Goal: Task Accomplishment & Management: Complete application form

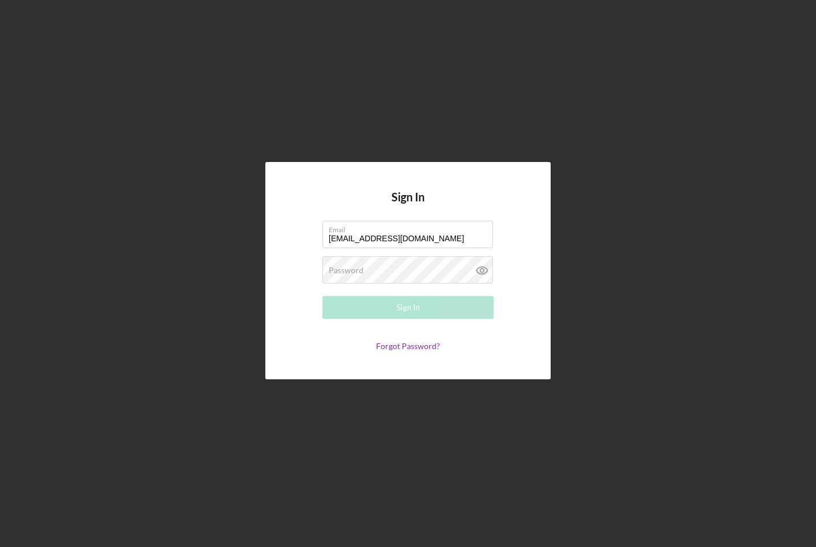
type input "[EMAIL_ADDRESS][DOMAIN_NAME]"
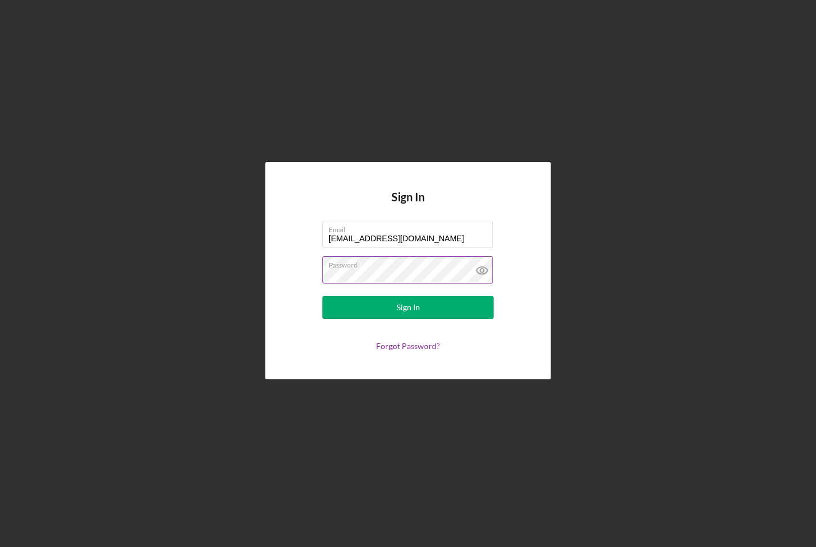
click at [483, 268] on icon at bounding box center [482, 270] width 29 height 29
click at [431, 268] on label "Password" at bounding box center [411, 263] width 164 height 13
click at [425, 315] on button "Sign In" at bounding box center [407, 307] width 171 height 23
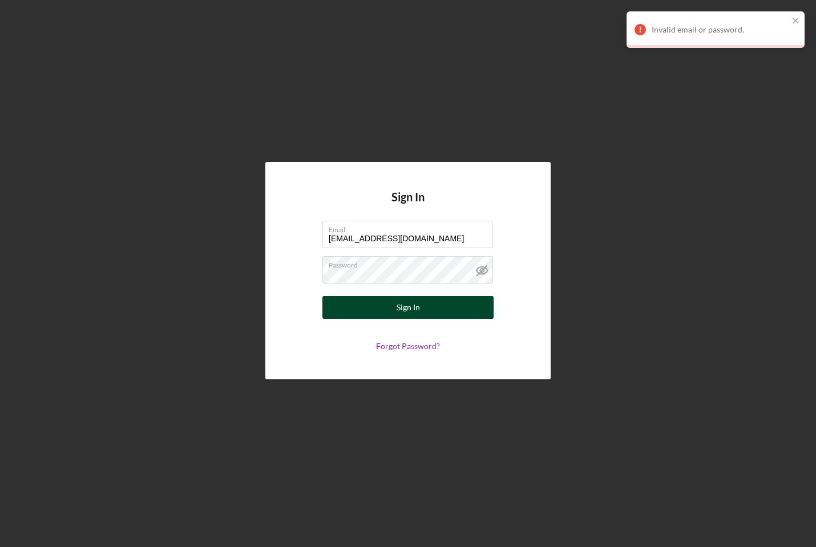
click at [402, 311] on div "Sign In" at bounding box center [407, 307] width 23 height 23
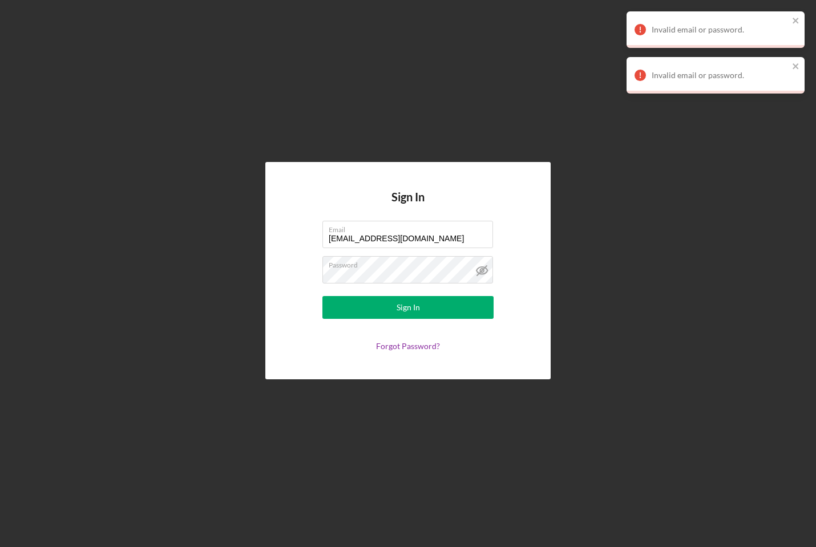
click at [395, 285] on form "Email [EMAIL_ADDRESS][DOMAIN_NAME] Password Sign In Forgot Password?" at bounding box center [408, 286] width 228 height 130
click at [397, 312] on div "Sign In" at bounding box center [407, 307] width 23 height 23
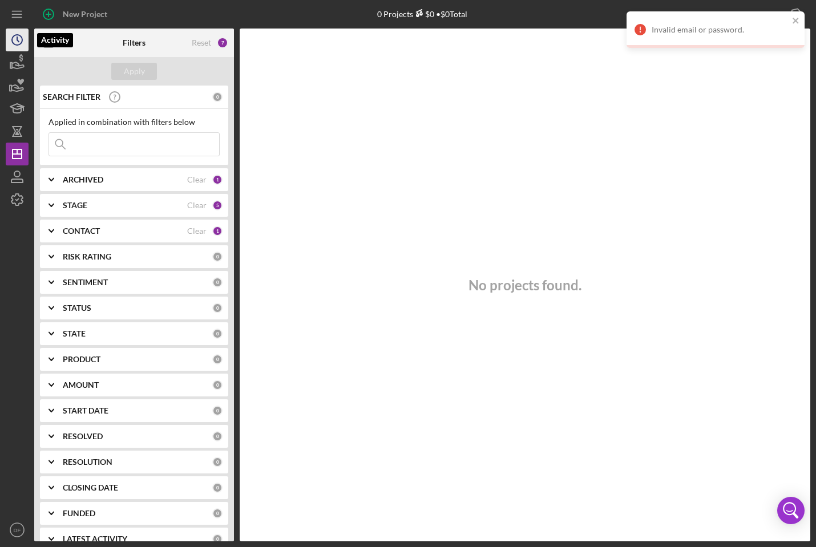
click at [17, 44] on circle "button" at bounding box center [17, 40] width 10 height 10
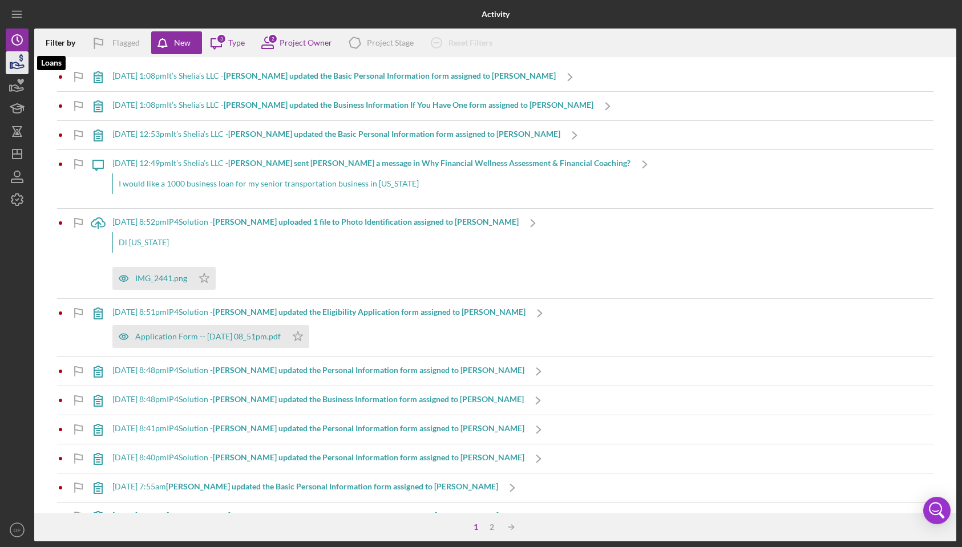
click at [27, 60] on icon "button" at bounding box center [17, 62] width 29 height 29
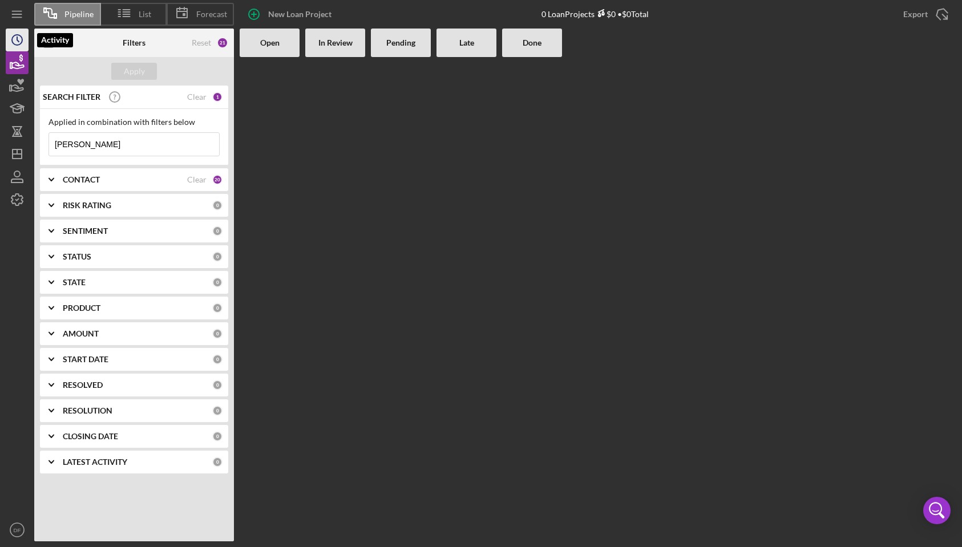
click at [9, 44] on icon "Icon/History" at bounding box center [17, 40] width 29 height 29
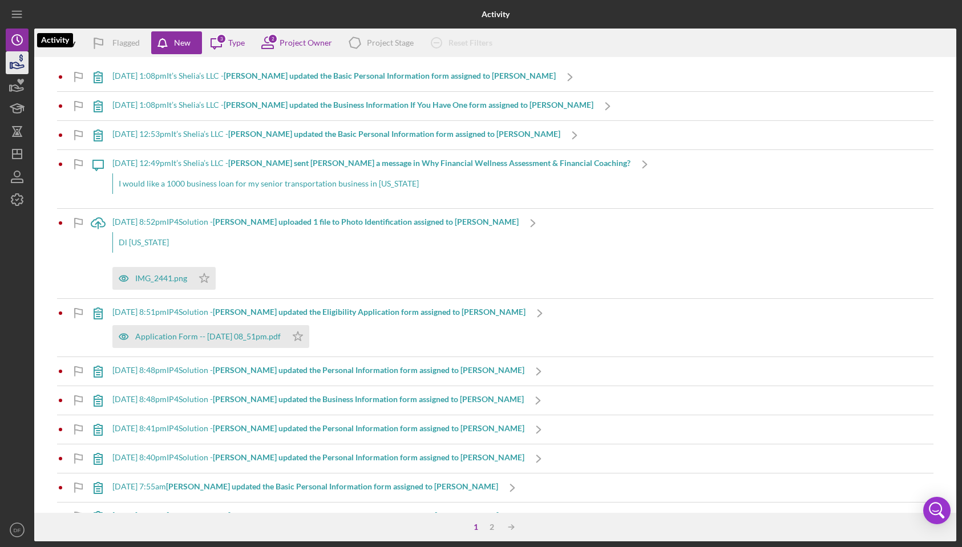
click at [16, 54] on icon "button" at bounding box center [17, 62] width 29 height 29
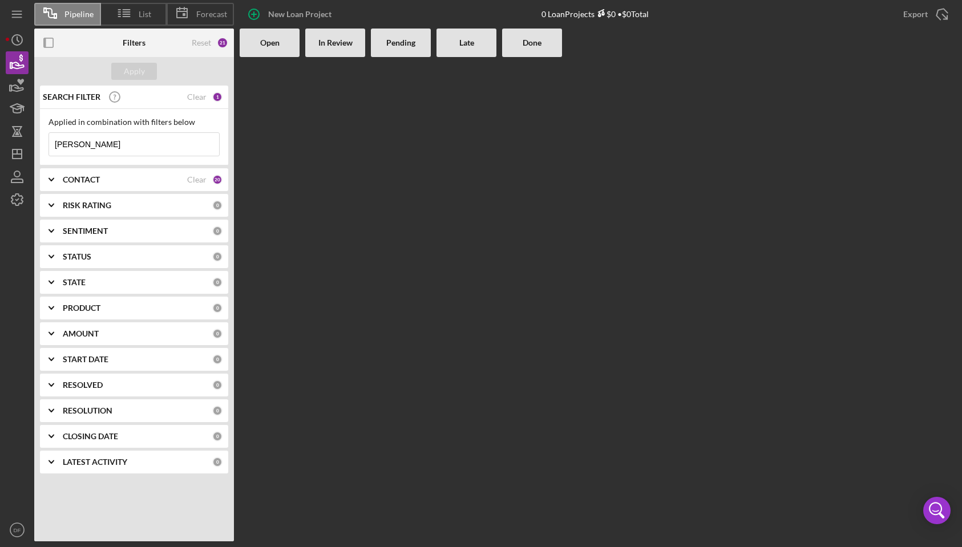
click at [98, 140] on input "[PERSON_NAME]" at bounding box center [134, 144] width 170 height 23
click at [137, 76] on div "Apply" at bounding box center [134, 71] width 21 height 17
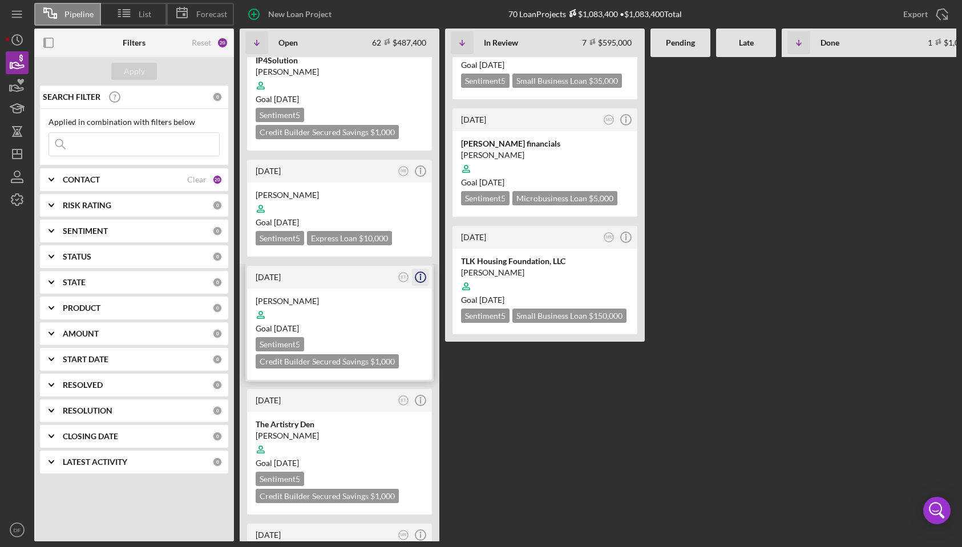
scroll to position [612, 0]
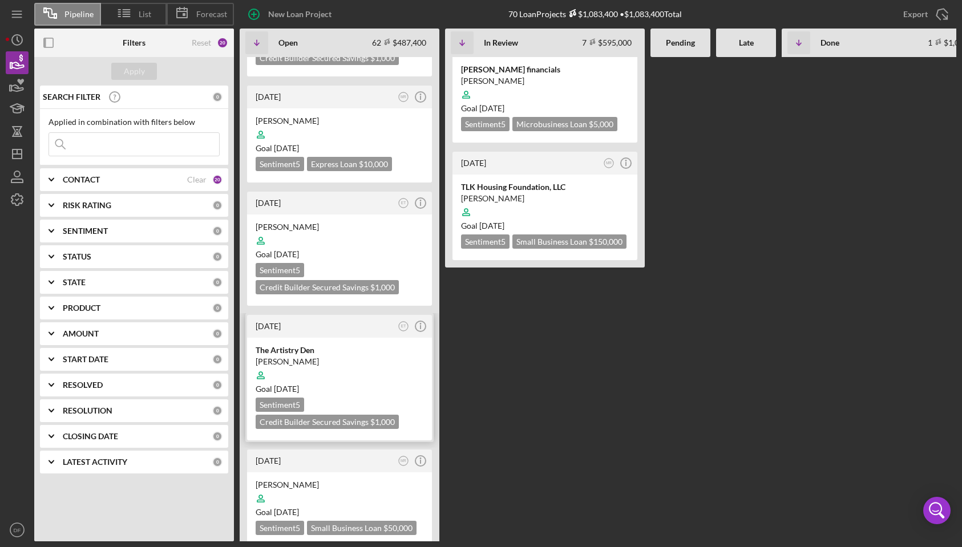
click at [321, 353] on div "The Artistry Den" at bounding box center [340, 350] width 168 height 11
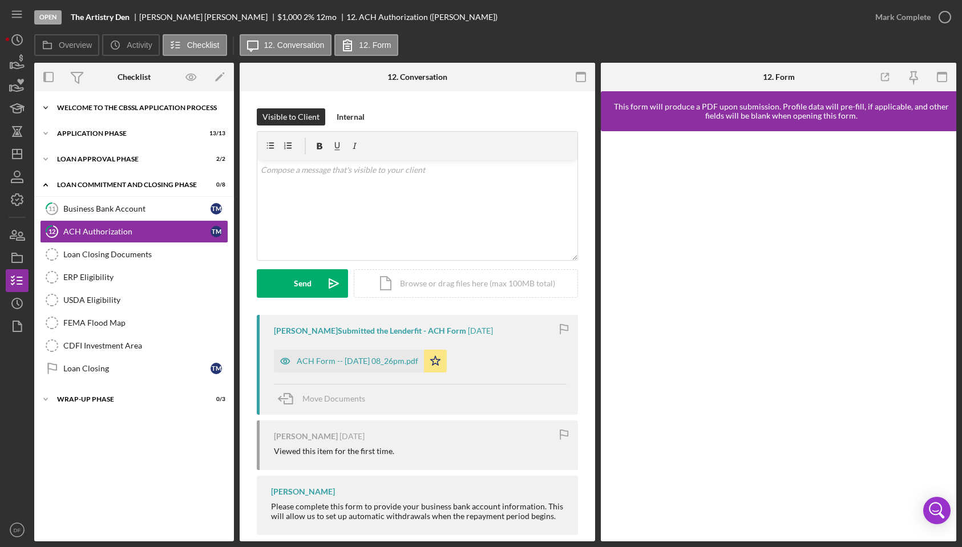
click at [121, 109] on div "Welcome to the CBSSL Application Process" at bounding box center [138, 107] width 163 height 7
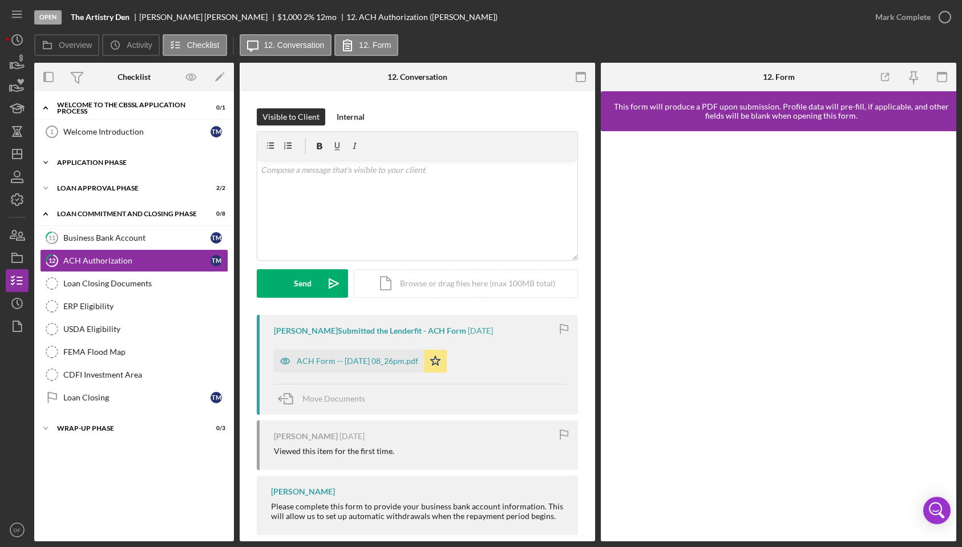
click at [115, 161] on div "Application Phase" at bounding box center [138, 162] width 163 height 7
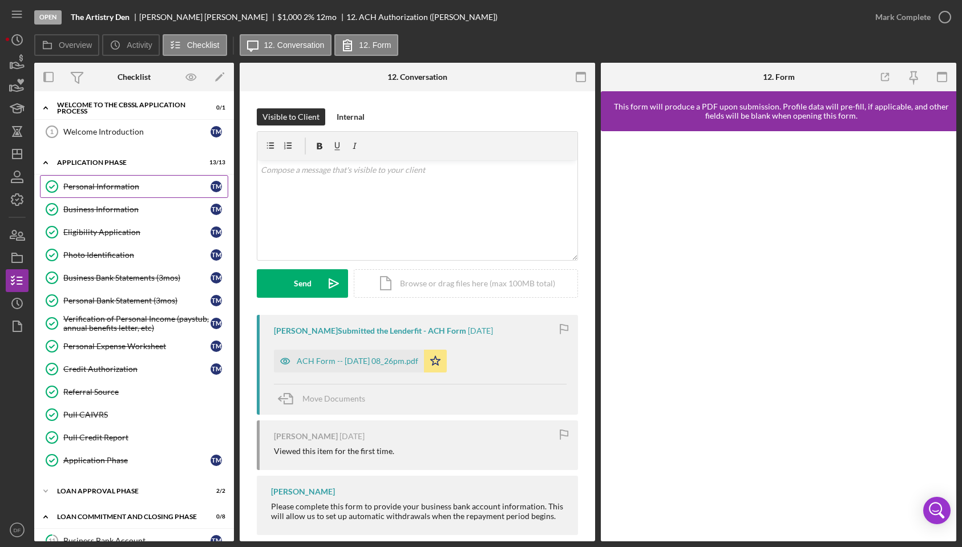
click at [115, 185] on div "Personal Information" at bounding box center [136, 186] width 147 height 9
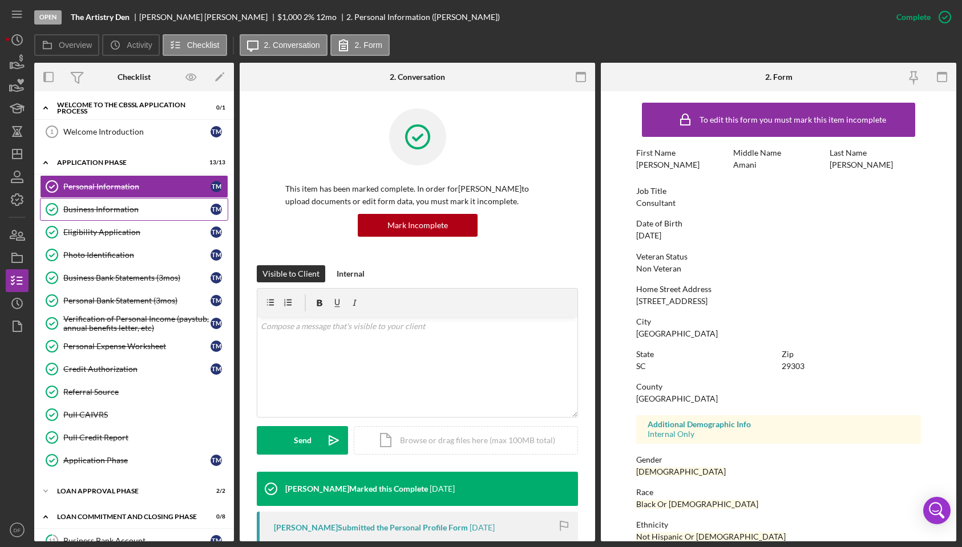
click at [116, 203] on link "Business Information Business Information T M" at bounding box center [134, 209] width 188 height 23
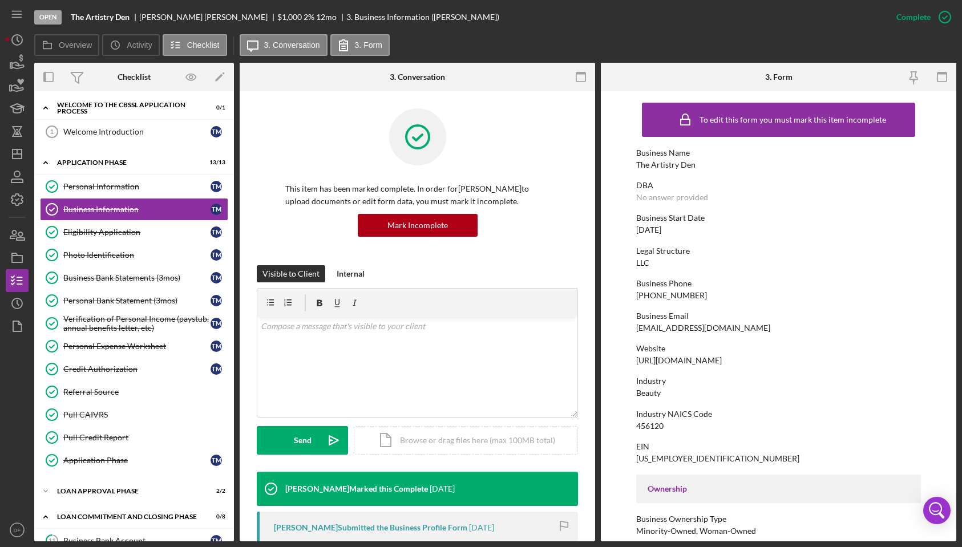
click at [657, 164] on div "The Artistry Den" at bounding box center [665, 164] width 59 height 9
copy div "The Artistry Den"
click at [156, 180] on link "Personal Information Personal Information T M" at bounding box center [134, 186] width 188 height 23
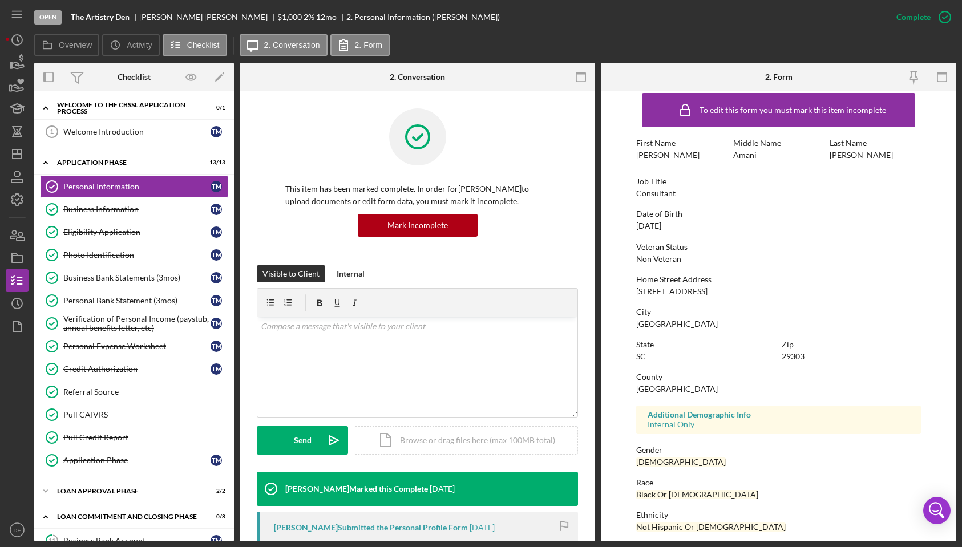
scroll to position [13, 0]
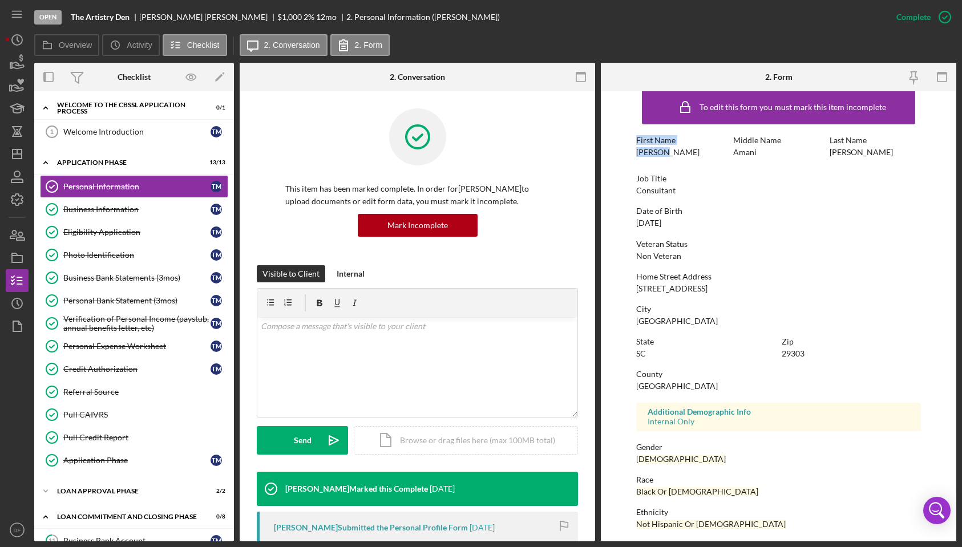
drag, startPoint x: 635, startPoint y: 152, endPoint x: 671, endPoint y: 154, distance: 36.5
click at [671, 154] on form "To edit this form you must mark this item incomplete First Name [PERSON_NAME] M…" at bounding box center [778, 316] width 355 height 450
click at [671, 154] on div "First Name [PERSON_NAME]" at bounding box center [681, 146] width 91 height 21
drag, startPoint x: 637, startPoint y: 152, endPoint x: 666, endPoint y: 152, distance: 29.1
click at [666, 152] on div "First Name [PERSON_NAME]" at bounding box center [681, 146] width 91 height 21
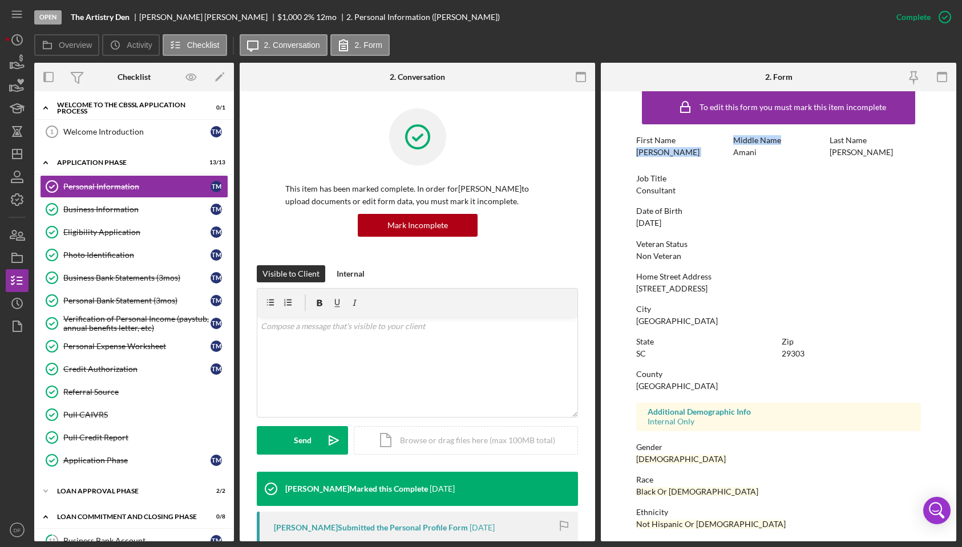
drag, startPoint x: 826, startPoint y: 152, endPoint x: 803, endPoint y: 137, distance: 27.2
click at [803, 137] on div "First Name [PERSON_NAME] Middle Name [PERSON_NAME] Last Name [PERSON_NAME]" at bounding box center [778, 152] width 284 height 33
click at [740, 143] on div "Middle Name" at bounding box center [778, 140] width 91 height 9
drag, startPoint x: 671, startPoint y: 155, endPoint x: 627, endPoint y: 155, distance: 43.9
click at [627, 155] on form "To edit this form you must mark this item incomplete First Name [PERSON_NAME] M…" at bounding box center [778, 316] width 355 height 450
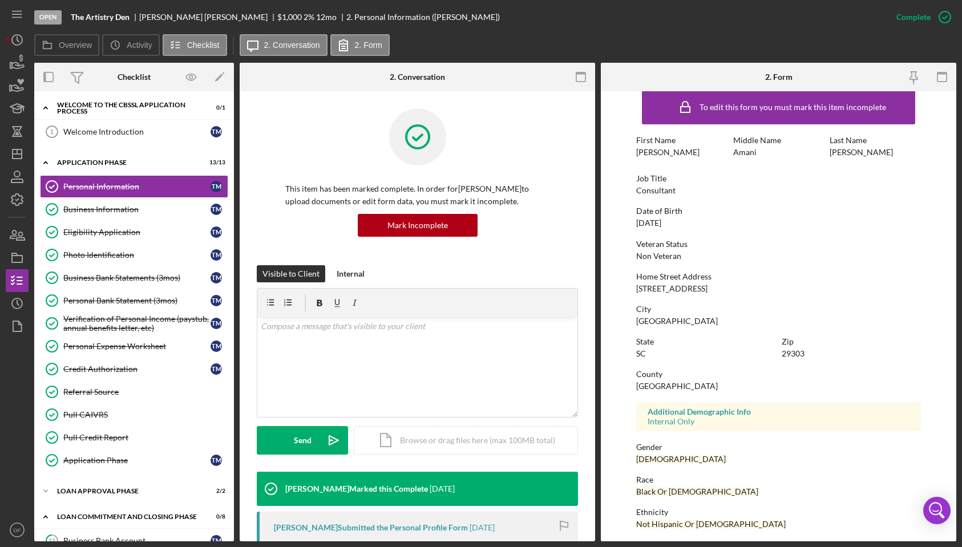
click at [669, 153] on div "First Name [PERSON_NAME]" at bounding box center [681, 146] width 91 height 21
drag, startPoint x: 668, startPoint y: 153, endPoint x: 634, endPoint y: 155, distance: 34.9
click at [634, 155] on form "To edit this form you must mark this item incomplete First Name [PERSON_NAME] M…" at bounding box center [778, 316] width 355 height 450
click at [672, 153] on div "First Name [PERSON_NAME]" at bounding box center [681, 146] width 91 height 21
drag, startPoint x: 665, startPoint y: 153, endPoint x: 635, endPoint y: 151, distance: 29.7
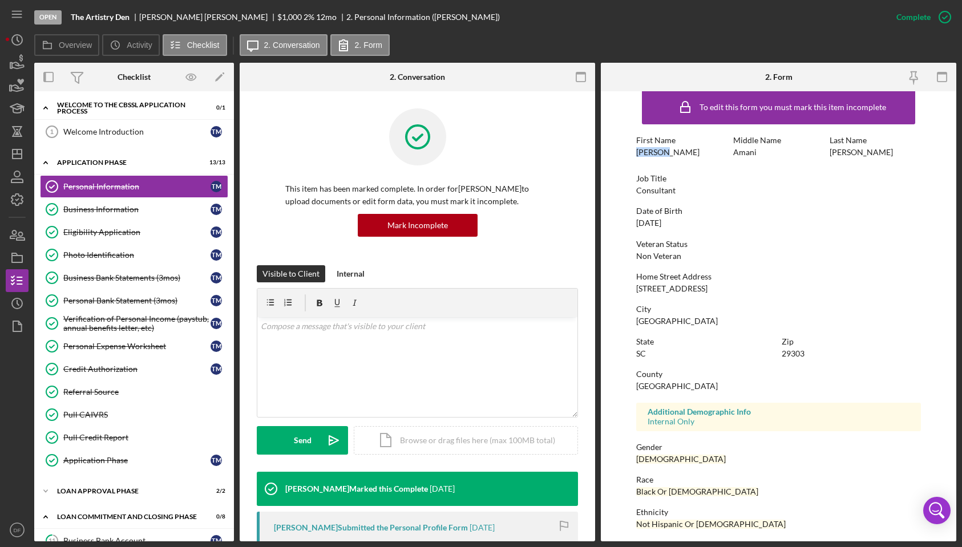
click at [636, 151] on div "First Name [PERSON_NAME]" at bounding box center [681, 146] width 91 height 21
drag, startPoint x: 856, startPoint y: 151, endPoint x: 727, endPoint y: 138, distance: 129.5
click at [727, 138] on div "First Name [PERSON_NAME] Middle Name [PERSON_NAME] Last Name [PERSON_NAME]" at bounding box center [778, 152] width 284 height 33
click at [661, 166] on div "First Name [PERSON_NAME] Middle Name [PERSON_NAME] Last Name [PERSON_NAME]" at bounding box center [778, 152] width 284 height 33
click at [651, 155] on div "[PERSON_NAME]" at bounding box center [667, 152] width 63 height 9
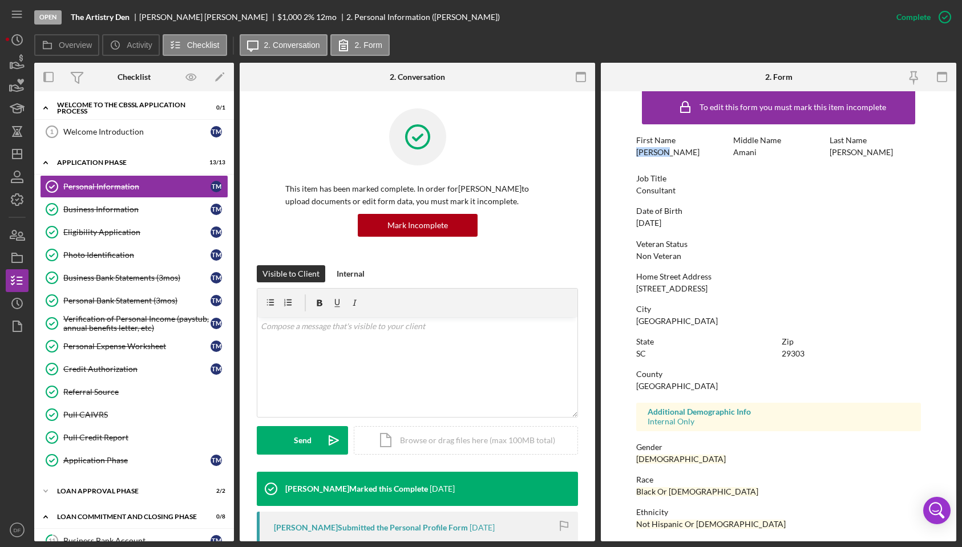
click at [651, 155] on div "[PERSON_NAME]" at bounding box center [667, 152] width 63 height 9
copy div "[PERSON_NAME]"
click at [815, 155] on div "[PERSON_NAME]" at bounding box center [860, 152] width 63 height 9
copy div "[PERSON_NAME]"
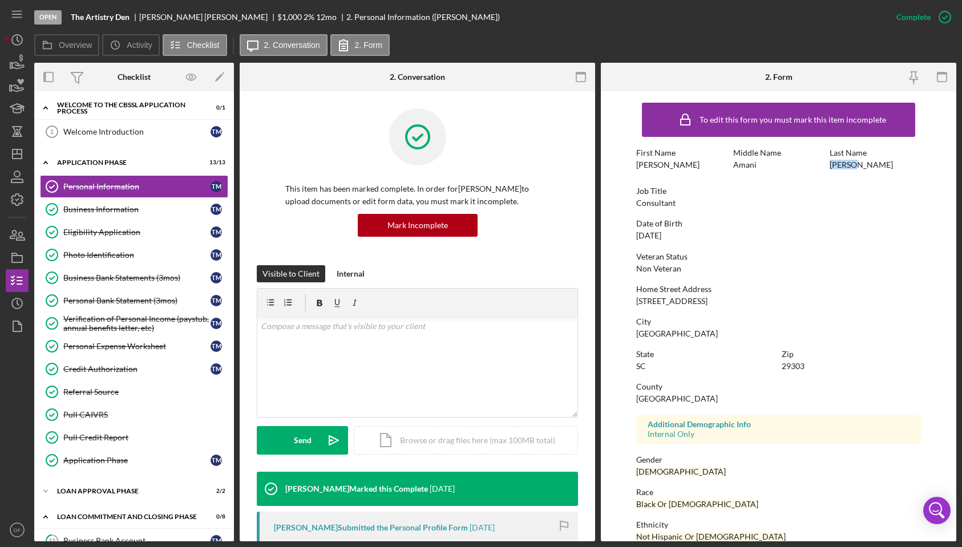
scroll to position [0, 0]
click at [675, 173] on div "First Name [PERSON_NAME] Middle Name [PERSON_NAME] Last Name [PERSON_NAME]" at bounding box center [778, 164] width 284 height 33
click at [118, 210] on div "Business Information" at bounding box center [136, 209] width 147 height 9
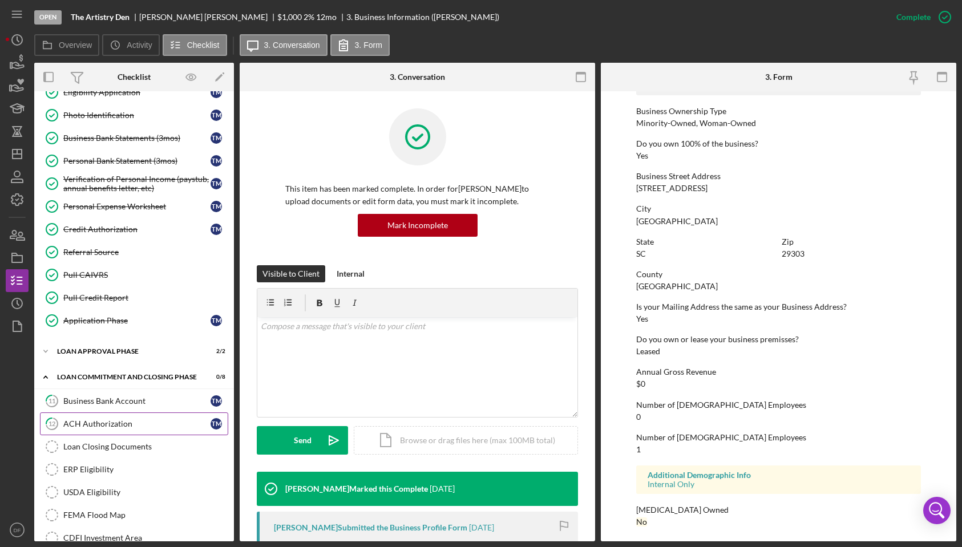
scroll to position [147, 0]
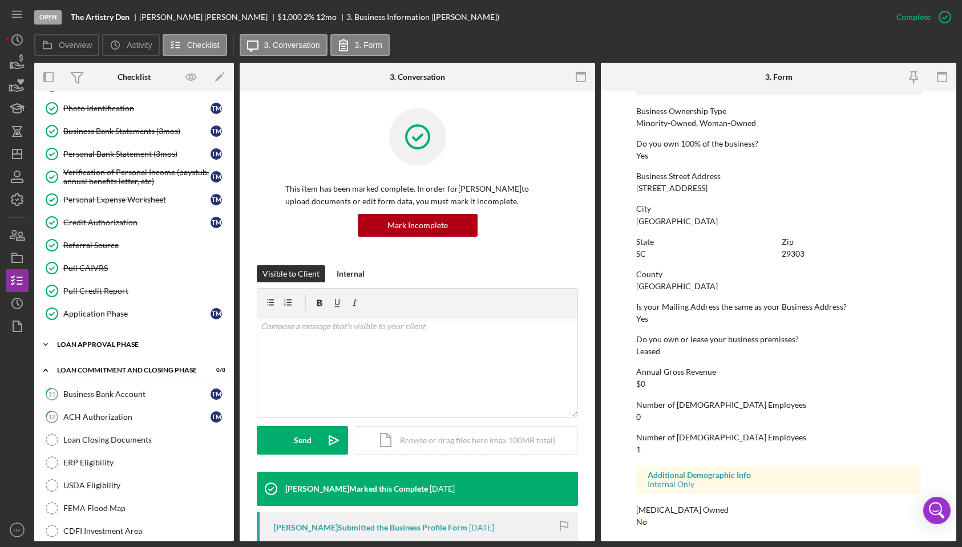
click at [149, 345] on div "Loan Approval Phase" at bounding box center [138, 344] width 163 height 7
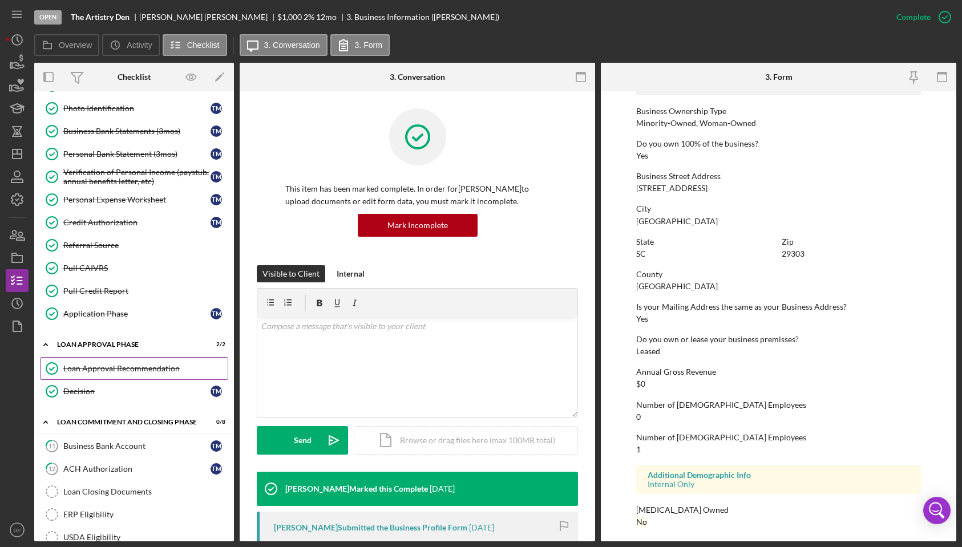
click at [147, 362] on link "Loan Approval Recommendation Loan Approval Recommendation" at bounding box center [134, 368] width 188 height 23
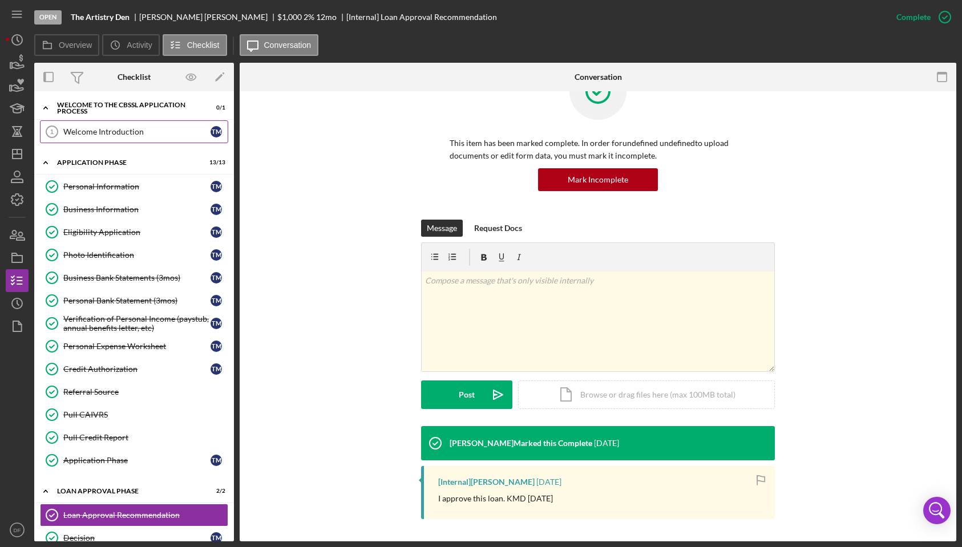
click at [110, 140] on link "Welcome Introduction 1 Welcome Introduction T M" at bounding box center [134, 131] width 188 height 23
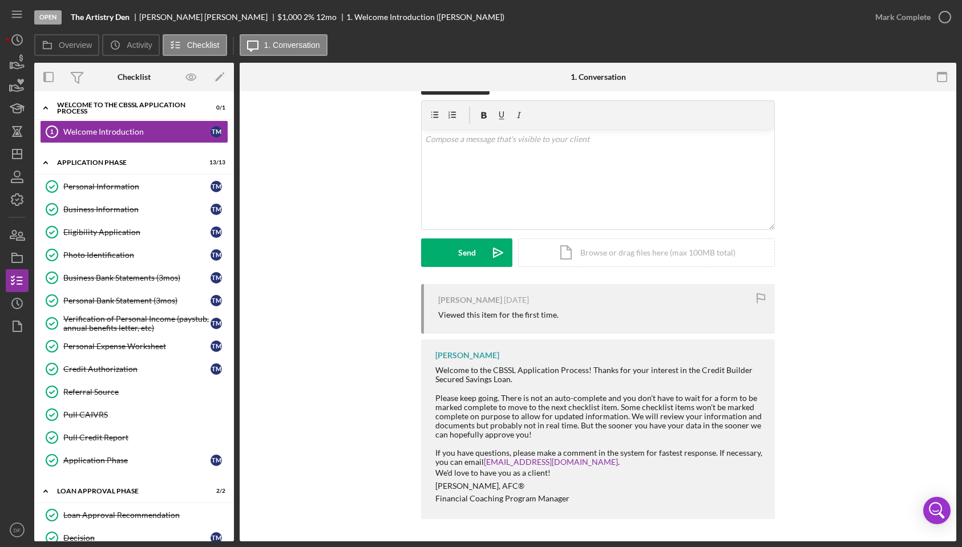
scroll to position [30, 0]
click at [108, 183] on div "Personal Information" at bounding box center [136, 186] width 147 height 9
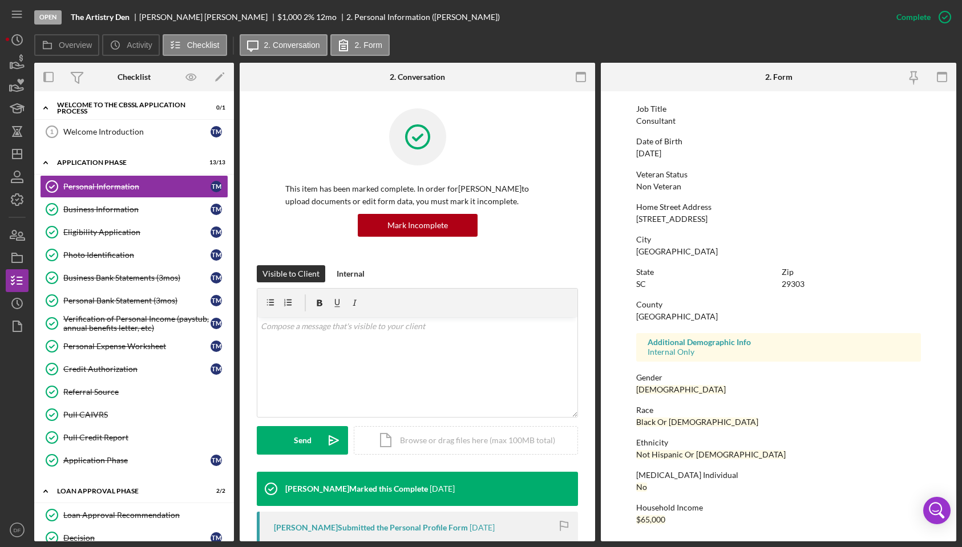
scroll to position [81, 0]
click at [149, 211] on div "Business Information" at bounding box center [136, 209] width 147 height 9
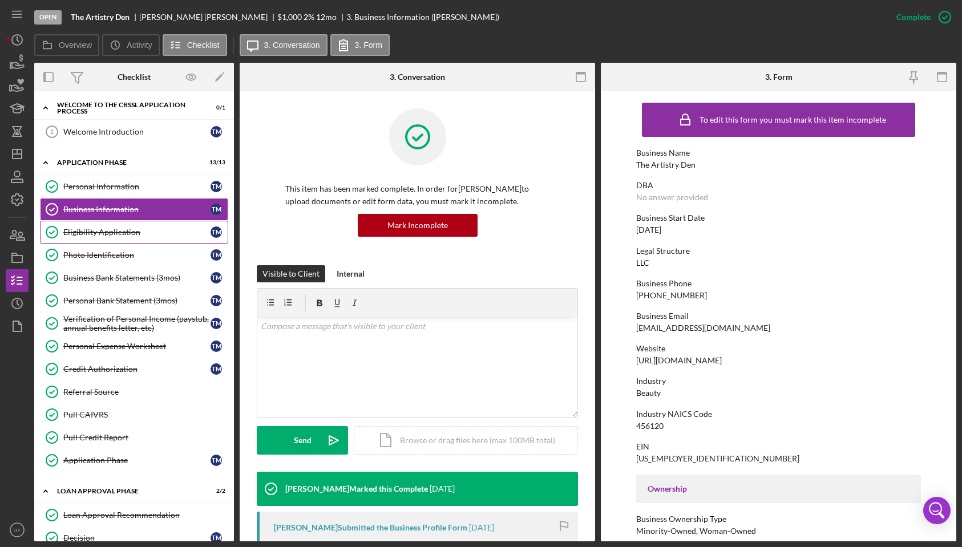
click at [153, 234] on div "Eligibility Application" at bounding box center [136, 232] width 147 height 9
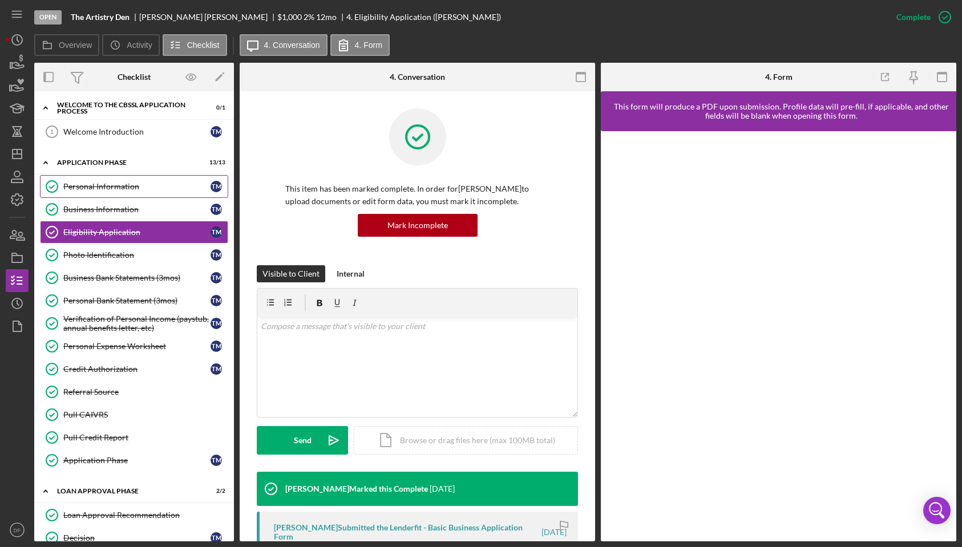
click at [115, 185] on div "Personal Information" at bounding box center [136, 186] width 147 height 9
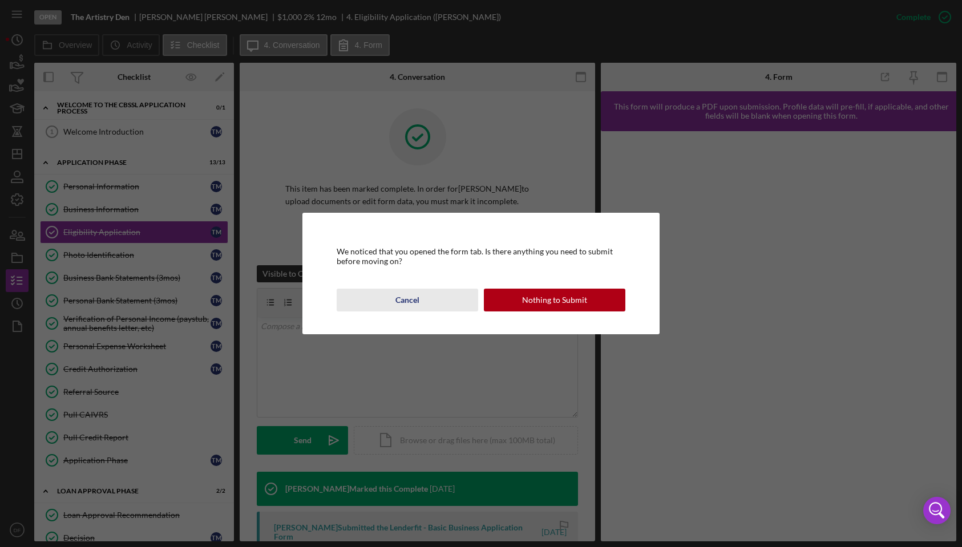
click at [402, 297] on div "Cancel" at bounding box center [407, 300] width 24 height 23
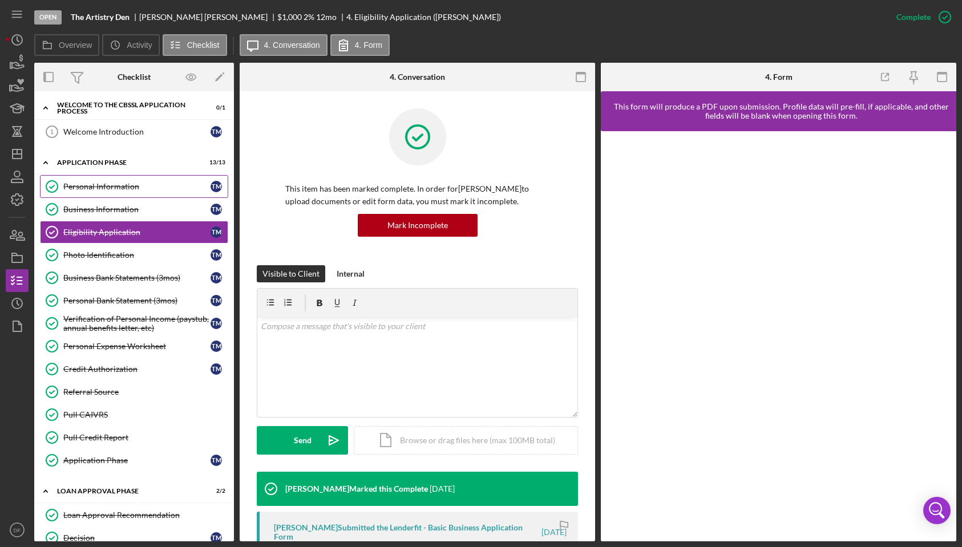
click at [133, 183] on div "Personal Information" at bounding box center [136, 186] width 147 height 9
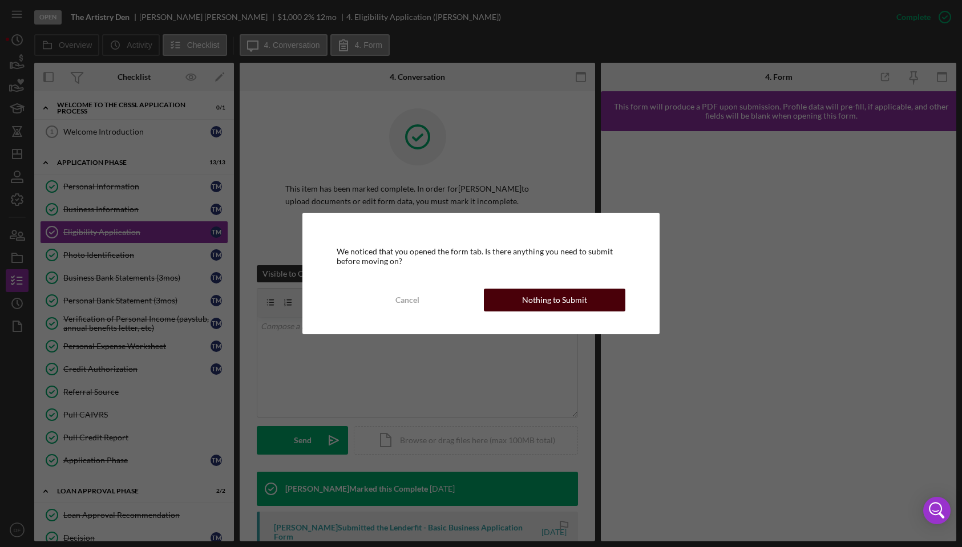
click at [532, 297] on div "Nothing to Submit" at bounding box center [554, 300] width 65 height 23
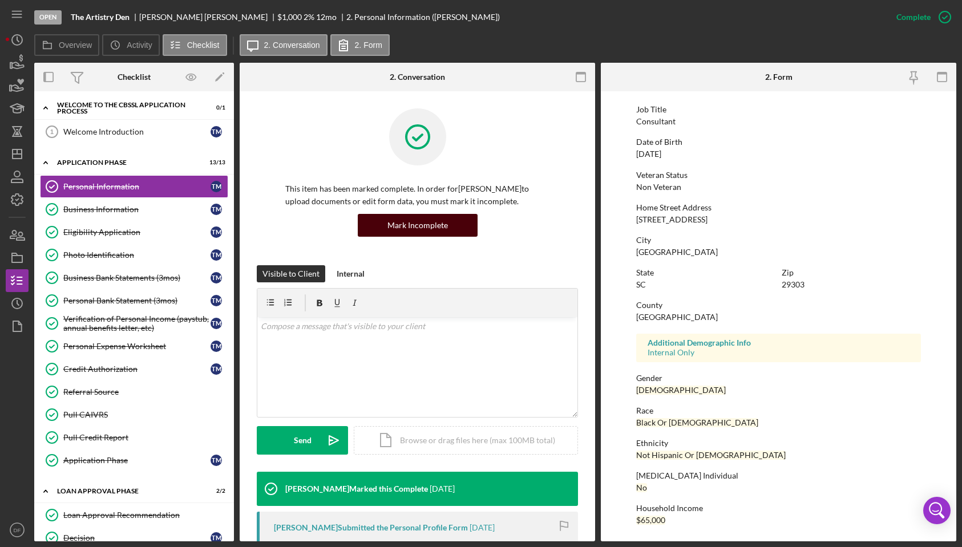
scroll to position [81, 0]
click at [131, 218] on link "Business Information Business Information T M" at bounding box center [134, 209] width 188 height 23
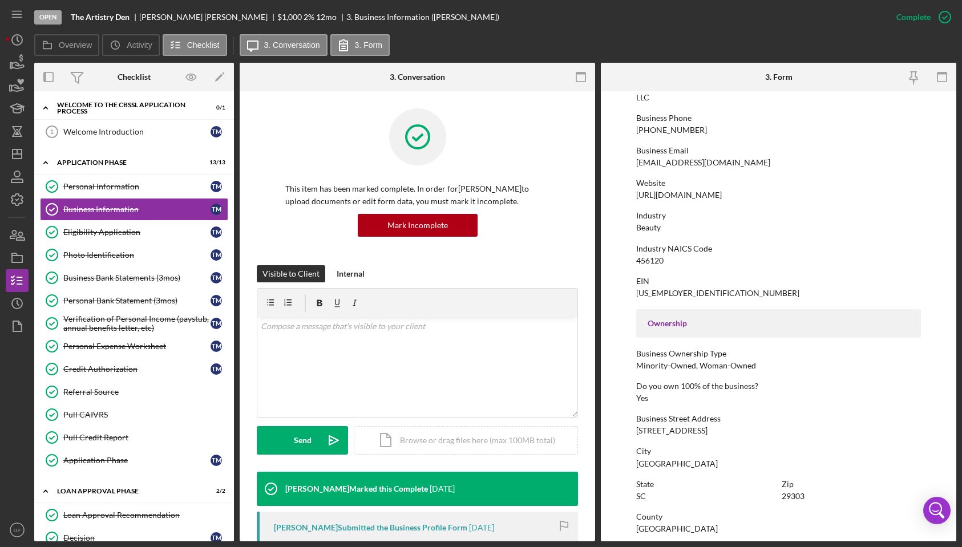
scroll to position [165, 0]
